Goal: Task Accomplishment & Management: Complete application form

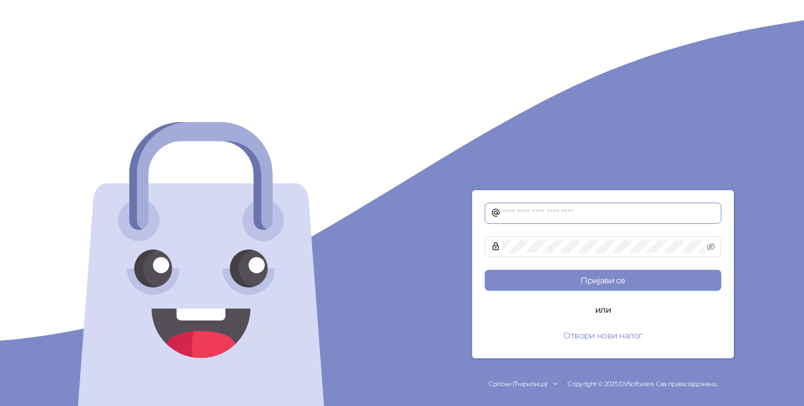
click at [628, 217] on input "text" at bounding box center [608, 213] width 213 height 13
type input "**********"
click at [601, 332] on button "Отвори нови налог" at bounding box center [603, 335] width 237 height 21
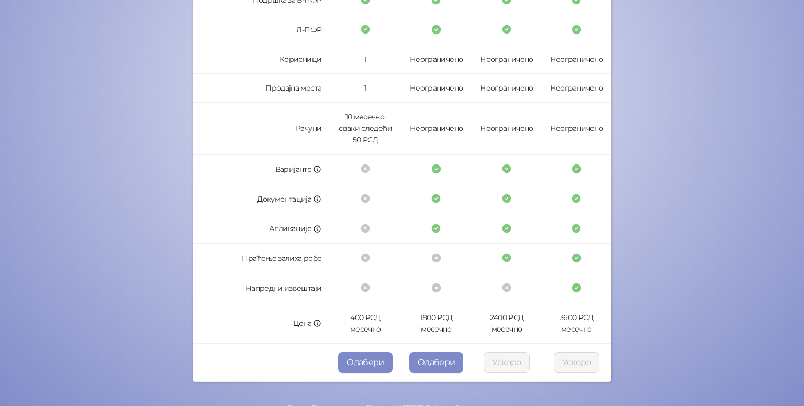
scroll to position [275, 0]
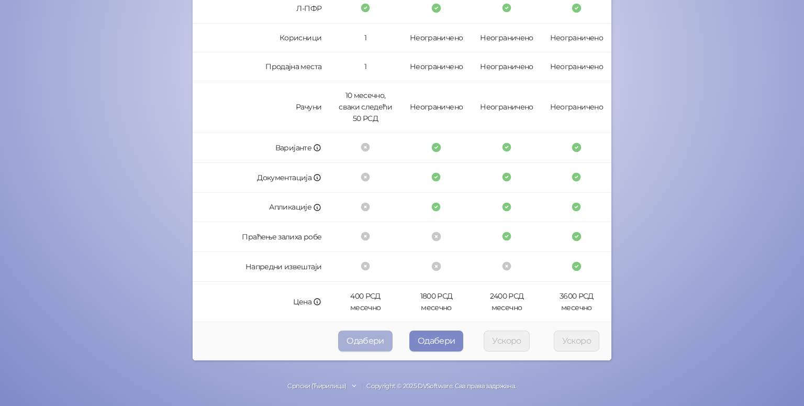
click at [350, 341] on button "Одабери" at bounding box center [365, 340] width 54 height 21
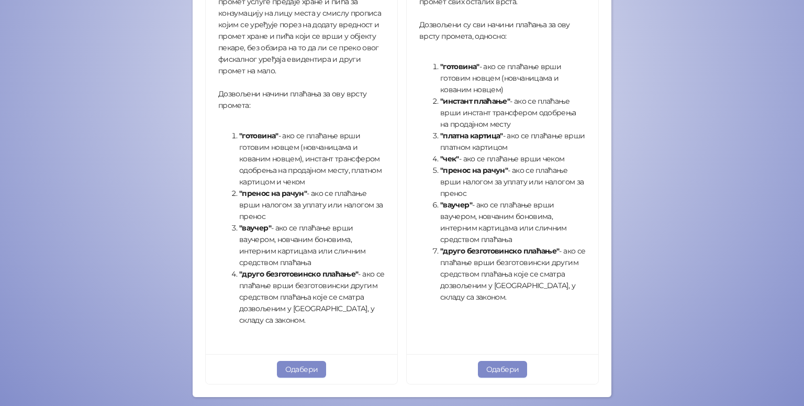
scroll to position [338, 0]
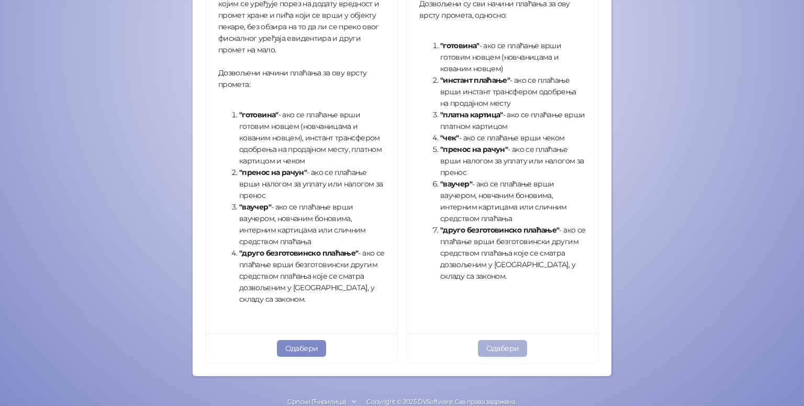
click at [494, 351] on button "Одабери" at bounding box center [503, 348] width 50 height 17
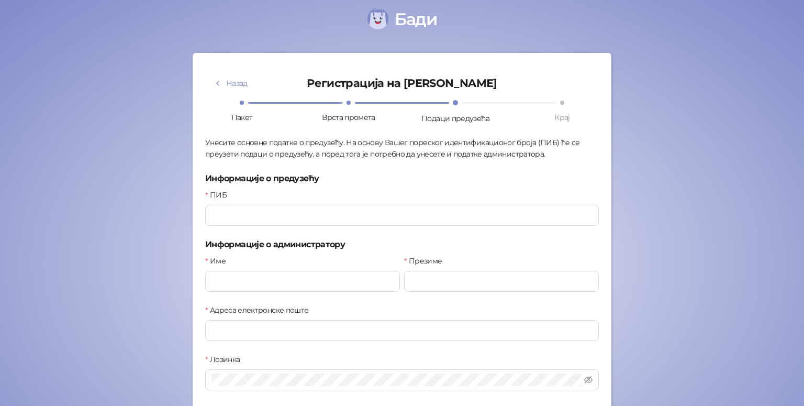
scroll to position [29, 0]
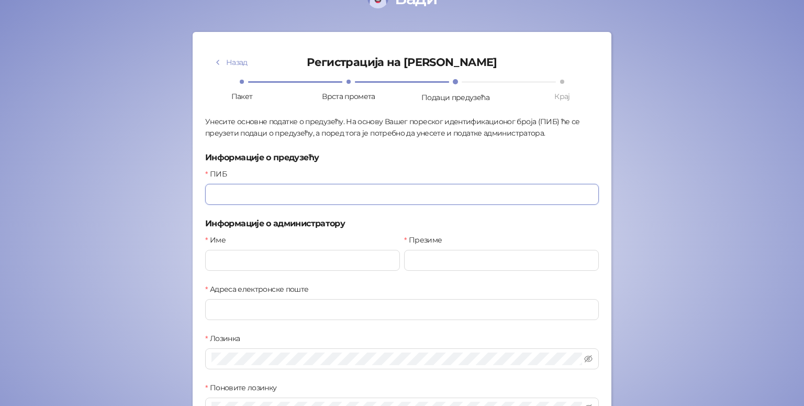
click at [371, 192] on input "ПИБ" at bounding box center [402, 194] width 394 height 21
type input "*********"
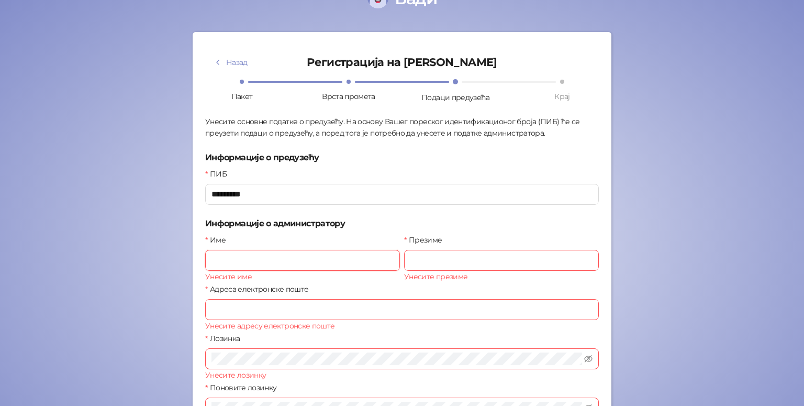
click at [262, 263] on input "Име" at bounding box center [302, 260] width 195 height 21
click at [262, 263] on input "******" at bounding box center [302, 260] width 195 height 21
type input "*"
type input "******"
type input "*********"
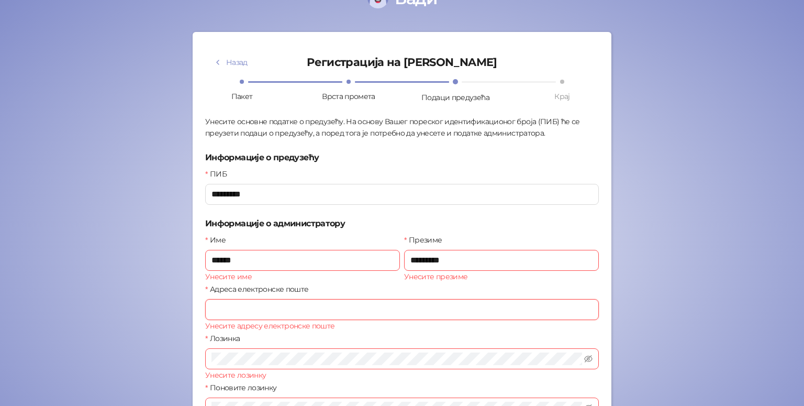
click at [237, 316] on input "Адреса електронске поште" at bounding box center [402, 309] width 394 height 21
type input "*"
type input "**********"
click at [586, 358] on icon "eye-invisible" at bounding box center [588, 358] width 8 height 8
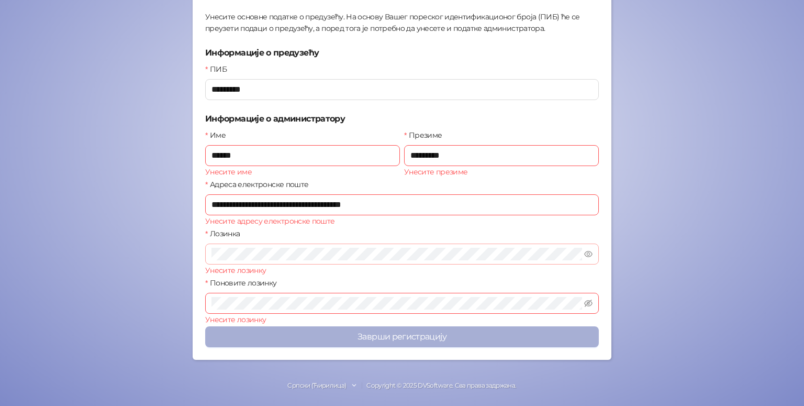
click at [505, 343] on button "Заврши регистрацију" at bounding box center [402, 336] width 394 height 21
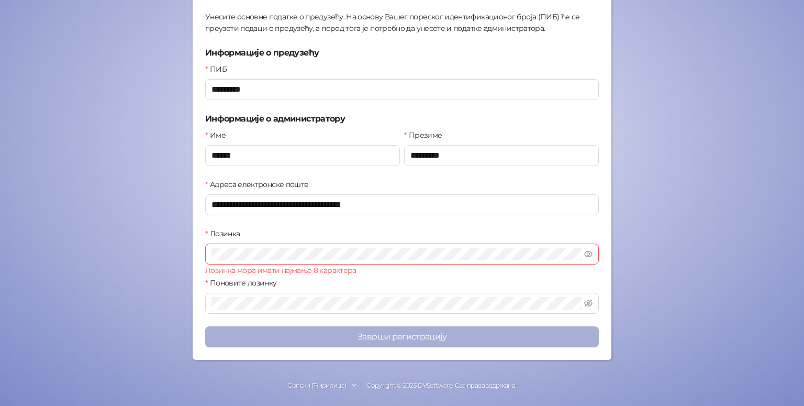
click at [331, 342] on button "Заврши регистрацију" at bounding box center [402, 336] width 394 height 21
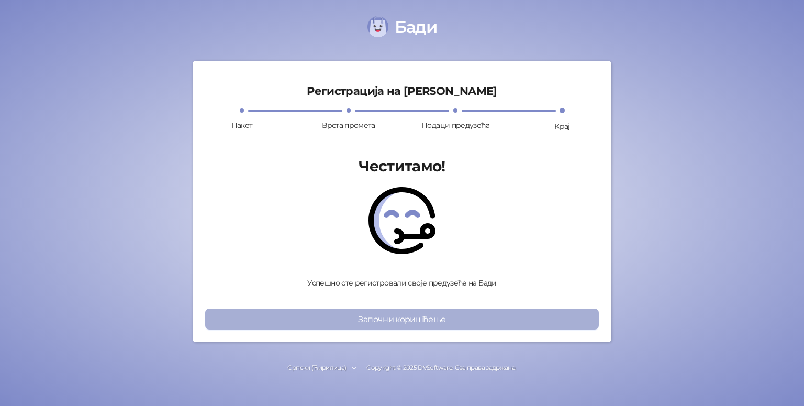
click at [377, 322] on button "Започни коришћење" at bounding box center [402, 318] width 394 height 21
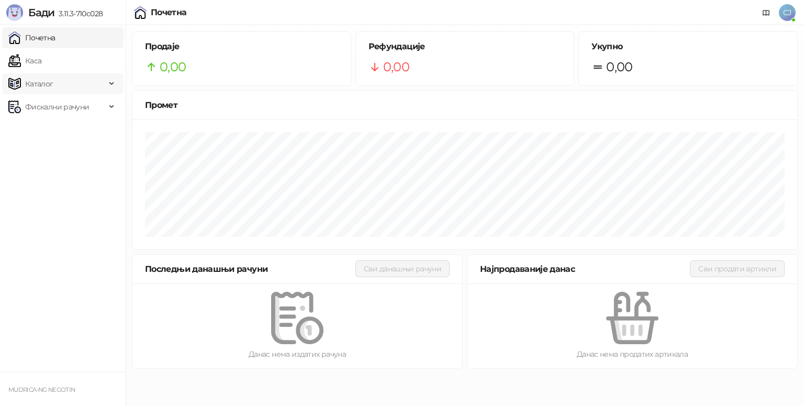
click at [31, 87] on span "Каталог" at bounding box center [39, 83] width 28 height 21
click at [38, 64] on link "Каса" at bounding box center [24, 60] width 33 height 21
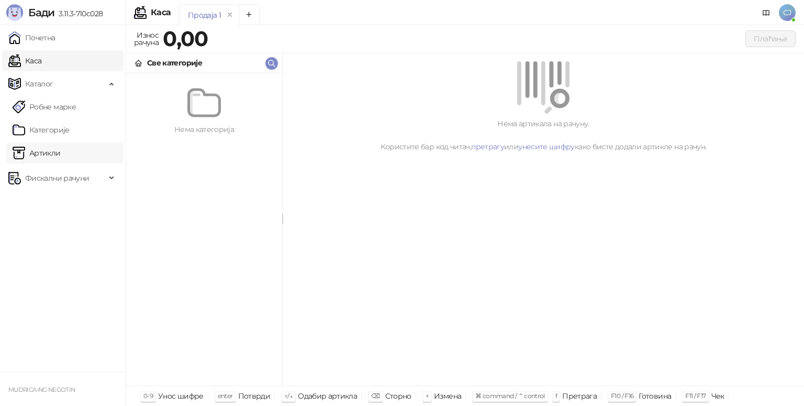
click at [39, 158] on link "Артикли" at bounding box center [37, 152] width 48 height 21
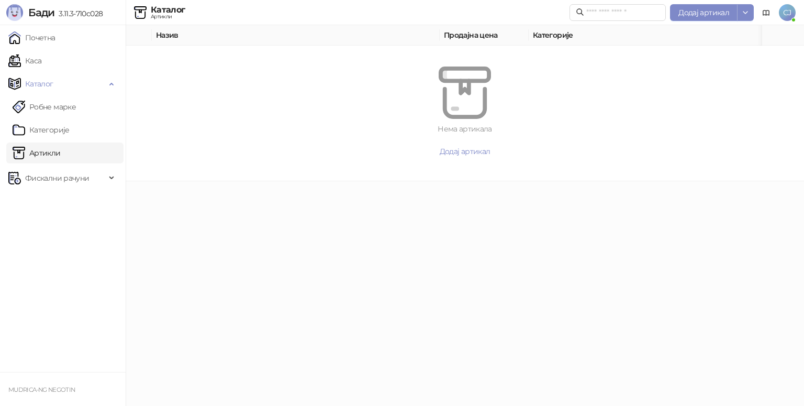
click at [39, 158] on link "Артикли" at bounding box center [37, 152] width 48 height 21
click at [717, 16] on span "Додај артикал" at bounding box center [703, 12] width 51 height 9
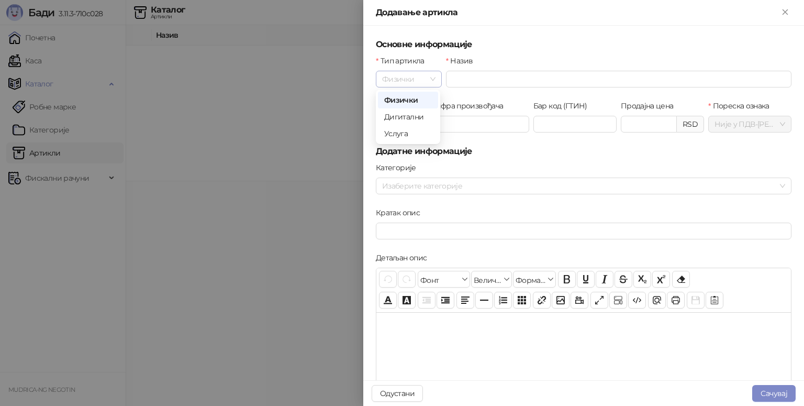
click at [430, 80] on span "Физички" at bounding box center [408, 79] width 53 height 16
click at [417, 131] on div "Услуга" at bounding box center [408, 134] width 48 height 12
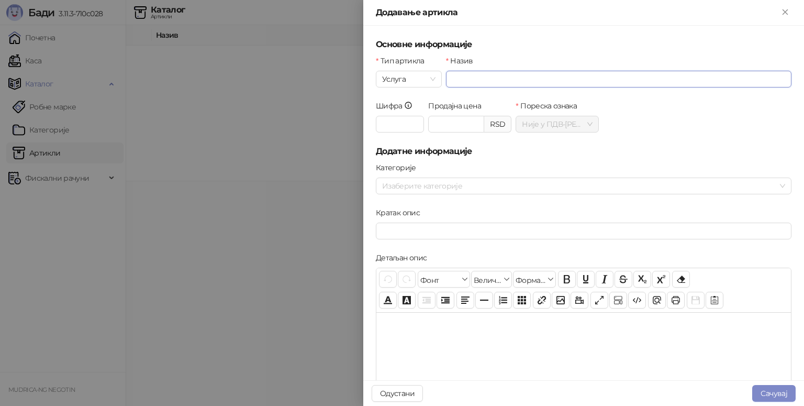
click at [496, 75] on input "Назив" at bounding box center [618, 79] width 345 height 17
type input "*"
type input "**********"
click at [408, 122] on input "Шифра" at bounding box center [400, 124] width 48 height 17
type input "*"
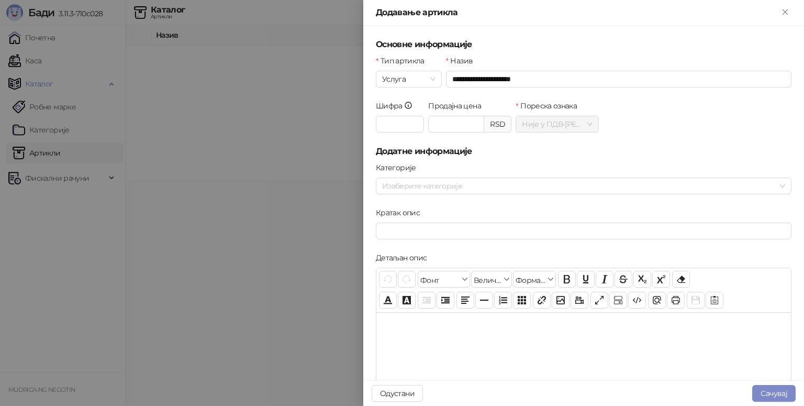
type input "*******"
click at [596, 158] on form "**********" at bounding box center [584, 336] width 416 height 596
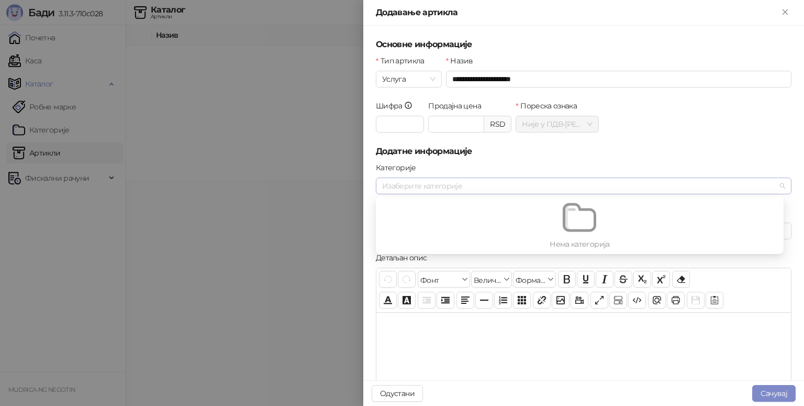
click at [578, 188] on div at bounding box center [578, 185] width 400 height 15
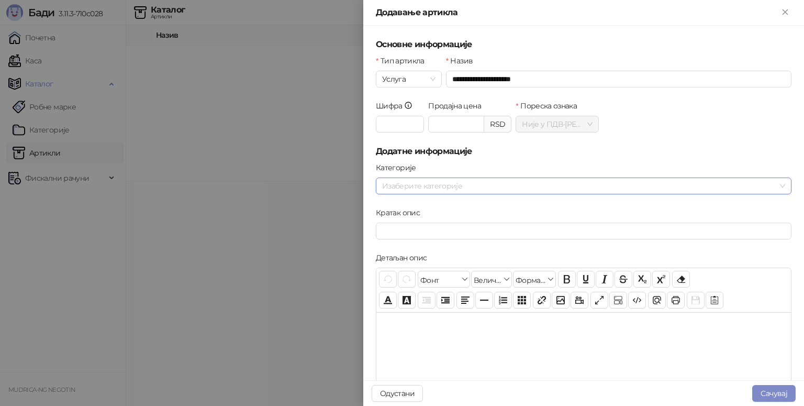
click at [578, 188] on div at bounding box center [578, 185] width 400 height 15
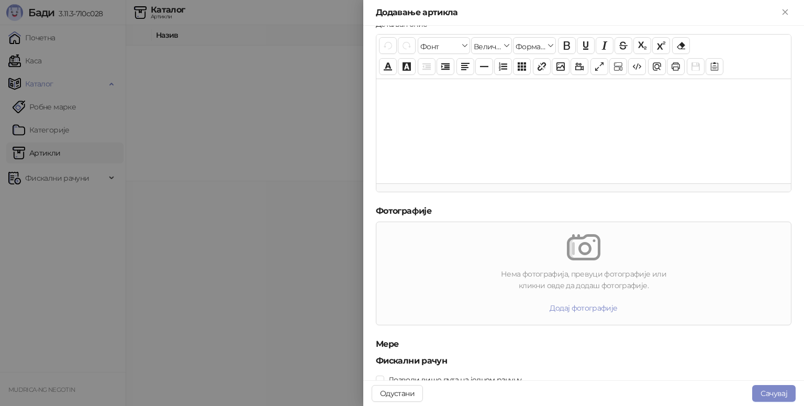
scroll to position [266, 0]
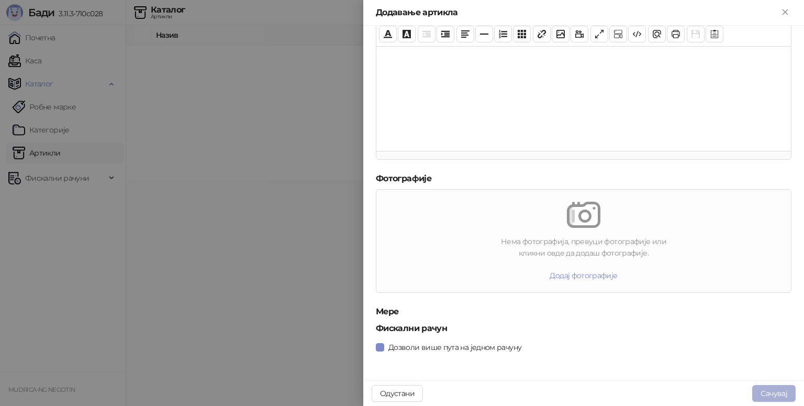
click at [770, 397] on button "Сачувај" at bounding box center [773, 393] width 43 height 17
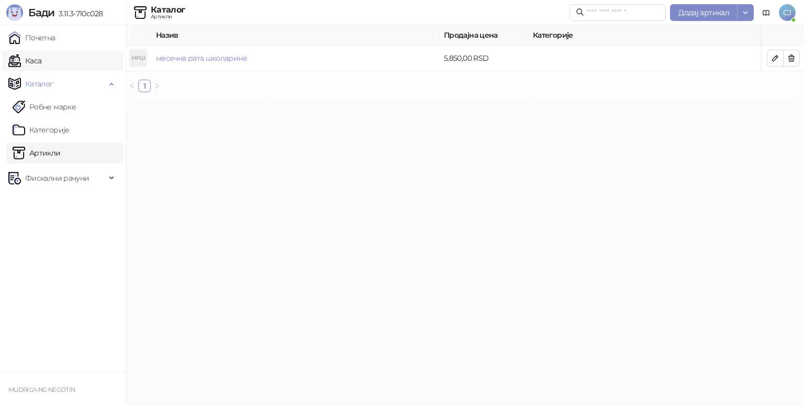
click at [41, 58] on link "Каса" at bounding box center [24, 60] width 33 height 21
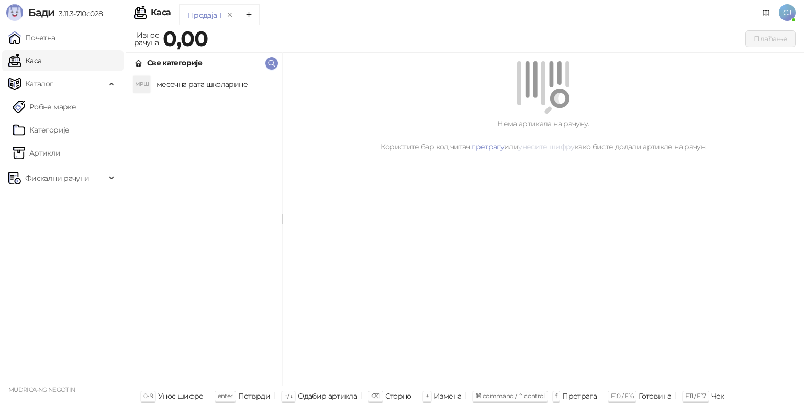
click at [540, 147] on link "унесите шифру" at bounding box center [546, 146] width 57 height 9
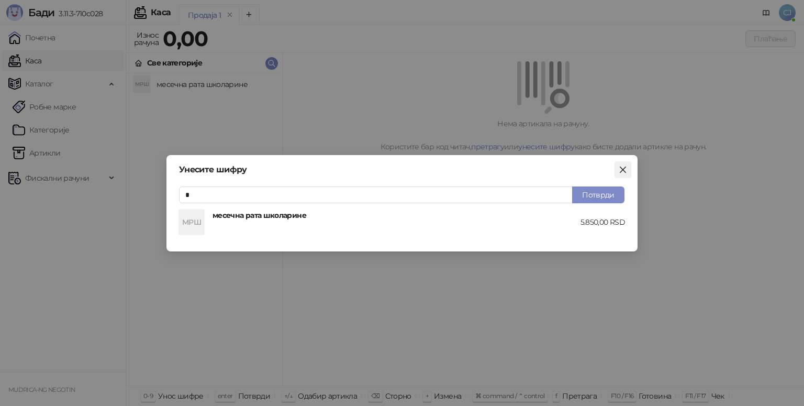
type input "*"
click at [627, 170] on icon "close" at bounding box center [623, 169] width 8 height 8
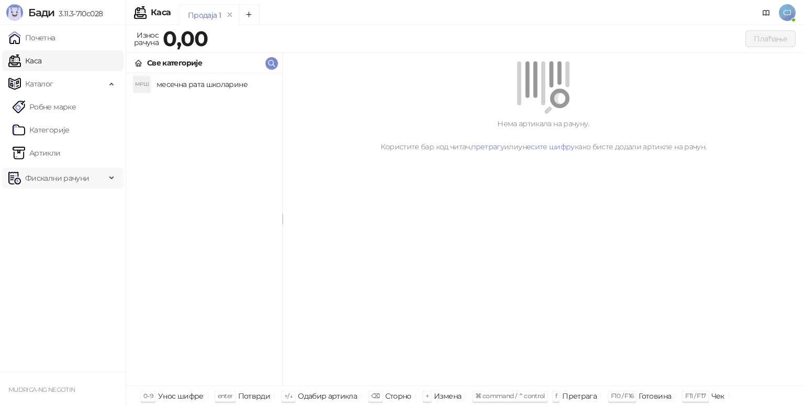
click at [117, 181] on div "Фискални рачуни" at bounding box center [62, 177] width 121 height 21
click at [72, 194] on link "Издати рачуни" at bounding box center [48, 201] width 70 height 21
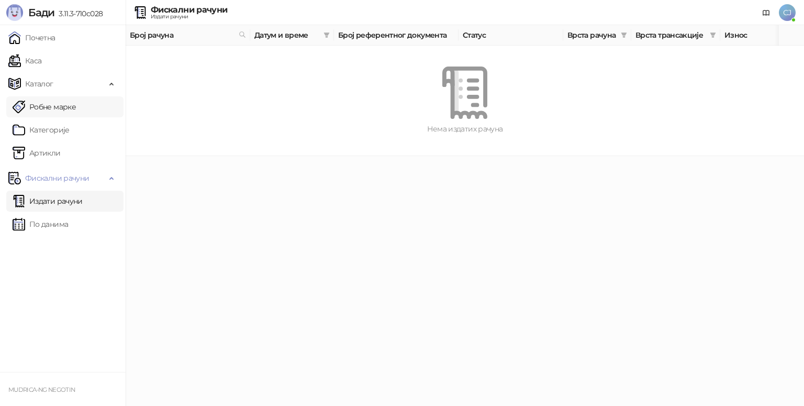
click at [69, 112] on link "Робне марке" at bounding box center [44, 106] width 63 height 21
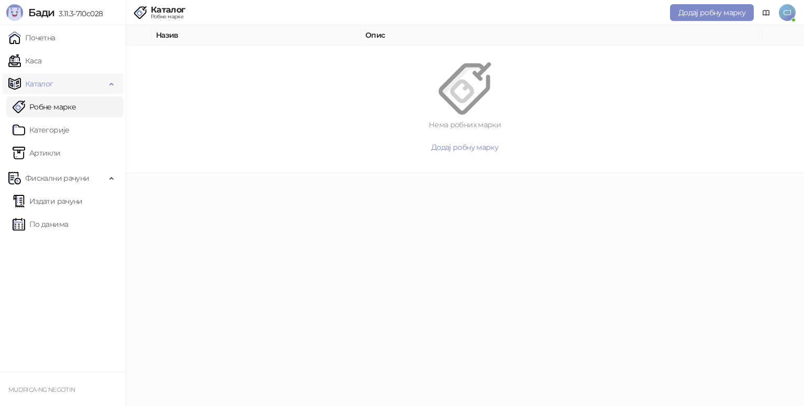
click at [71, 85] on span "Каталог" at bounding box center [56, 83] width 97 height 21
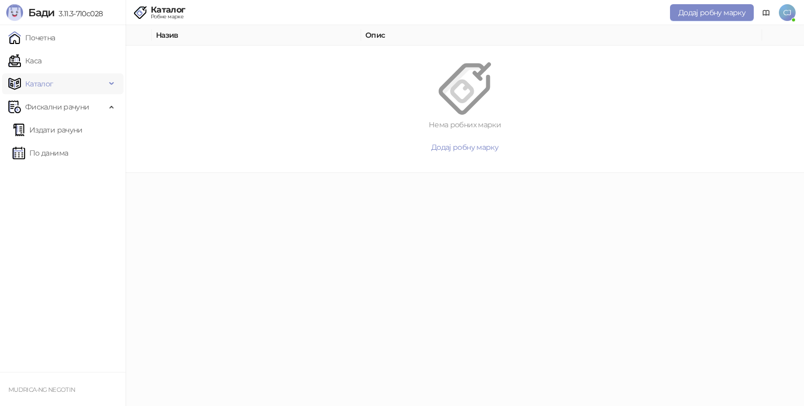
click at [71, 85] on span "Каталог" at bounding box center [56, 83] width 97 height 21
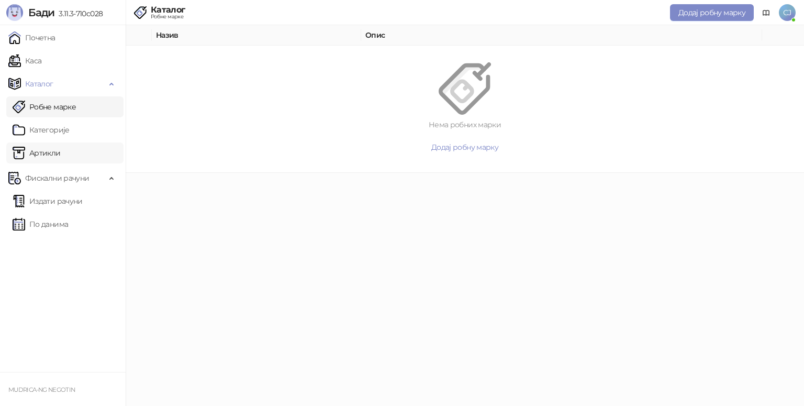
click at [44, 152] on link "Артикли" at bounding box center [37, 152] width 48 height 21
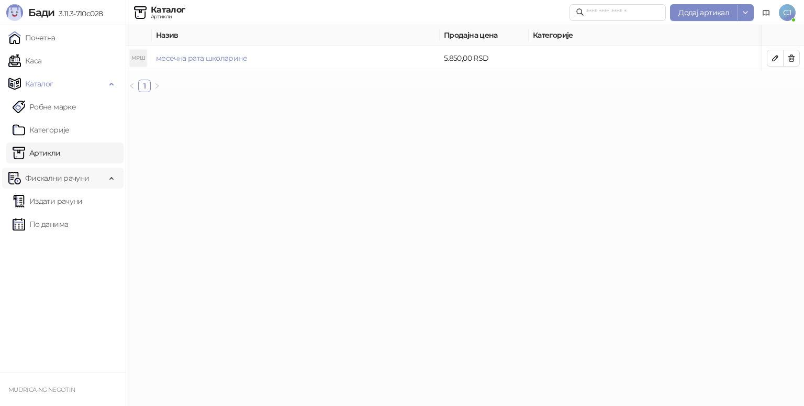
click at [55, 182] on span "Фискални рачуни" at bounding box center [57, 177] width 64 height 21
click at [71, 208] on link "Издати рачуни" at bounding box center [48, 201] width 70 height 21
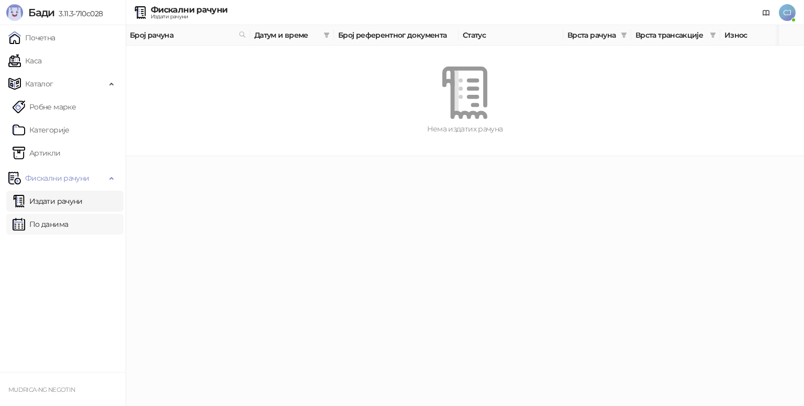
click at [68, 222] on link "По данима" at bounding box center [40, 224] width 55 height 21
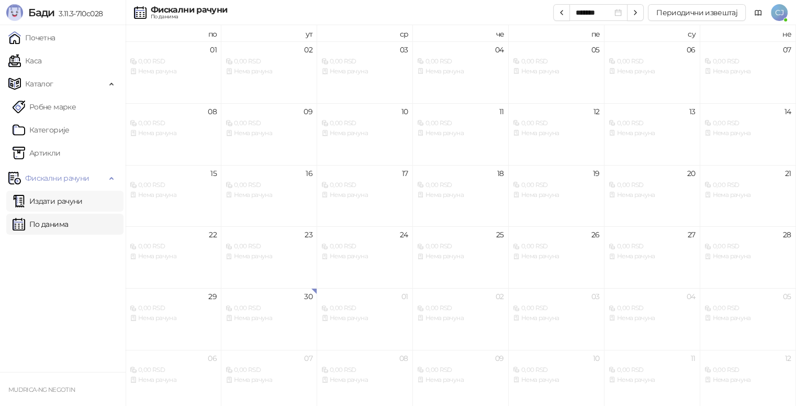
click at [66, 205] on link "Издати рачуни" at bounding box center [48, 201] width 70 height 21
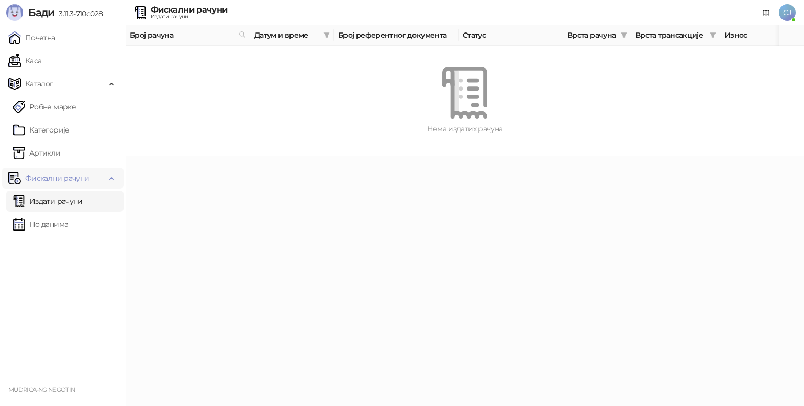
click at [70, 178] on span "Фискални рачуни" at bounding box center [57, 177] width 64 height 21
click at [53, 43] on link "Почетна" at bounding box center [31, 37] width 47 height 21
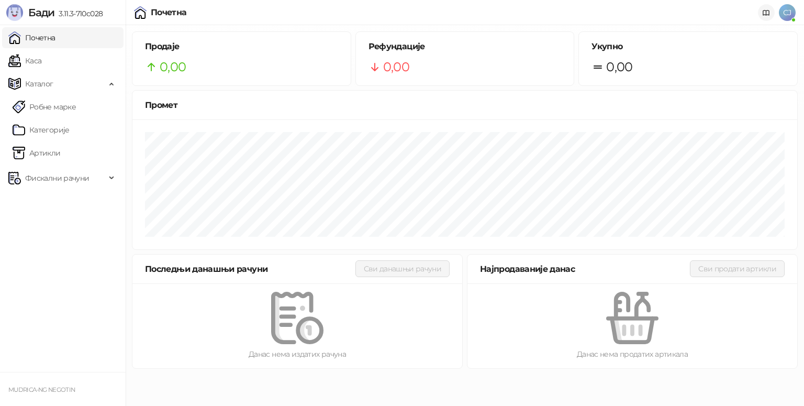
click at [769, 17] on span at bounding box center [766, 12] width 8 height 25
click at [43, 301] on ul "Почетна [PERSON_NAME] Робне марке [PERSON_NAME] Фискални рачуни Издати рачуни П…" at bounding box center [63, 198] width 126 height 347
